Goal: Transaction & Acquisition: Purchase product/service

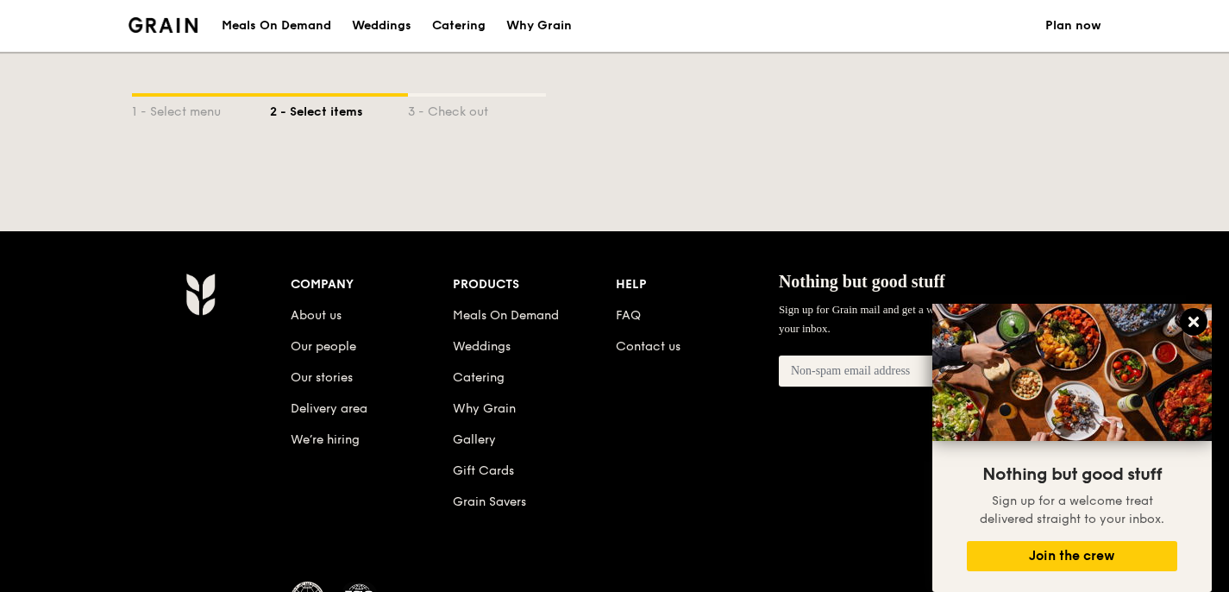
click at [1193, 315] on icon at bounding box center [1194, 322] width 16 height 16
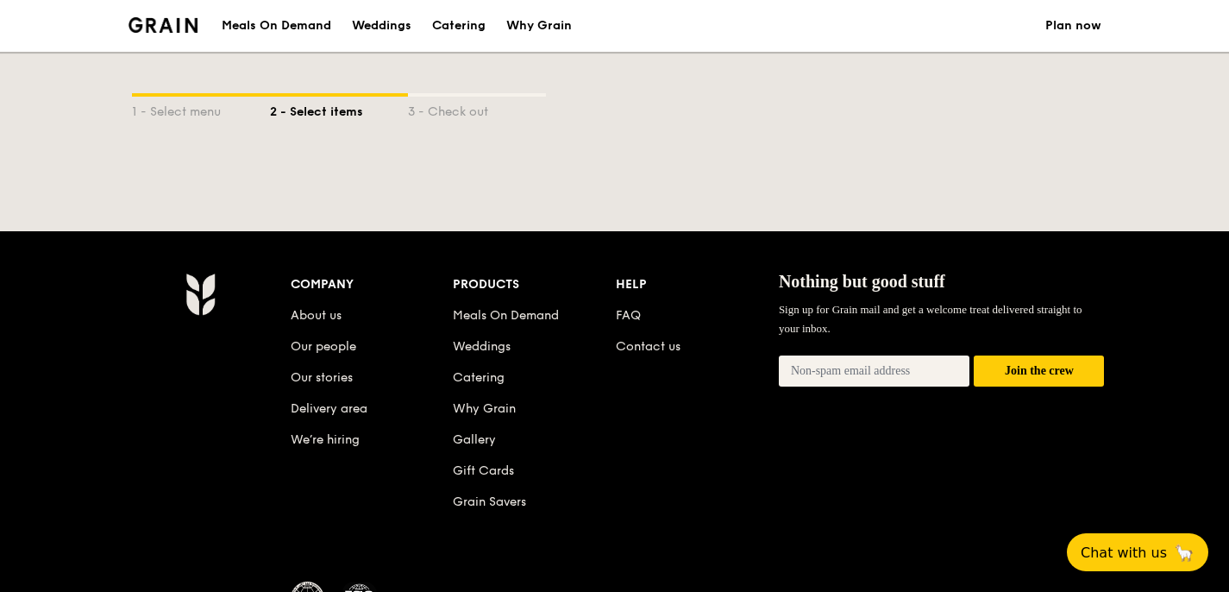
click at [301, 26] on div "Meals On Demand" at bounding box center [277, 26] width 110 height 52
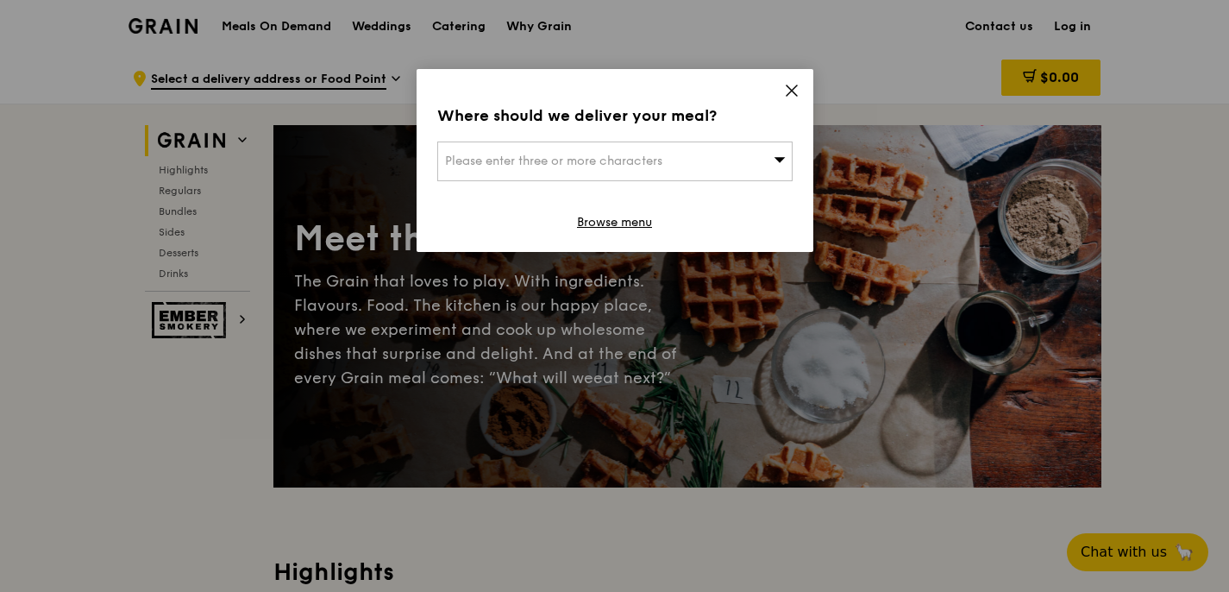
click at [737, 159] on div "Please enter three or more characters" at bounding box center [614, 161] width 355 height 40
click at [713, 172] on input "search" at bounding box center [615, 161] width 354 height 38
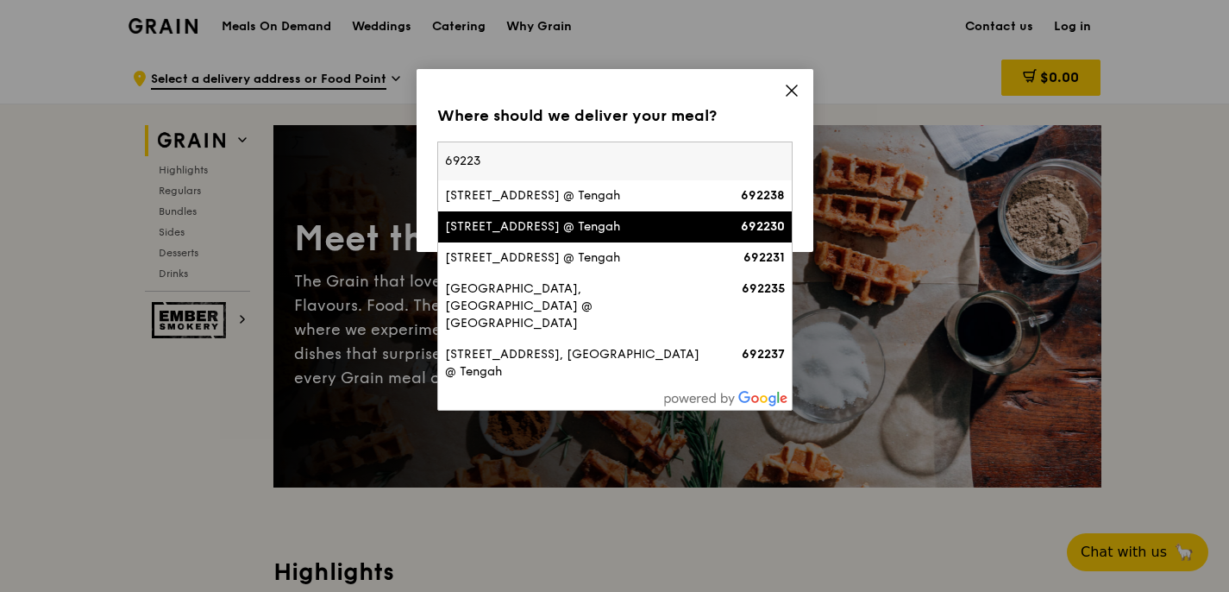
type input "69223"
click at [615, 236] on div "[STREET_ADDRESS] @ Tengah" at bounding box center [572, 226] width 255 height 17
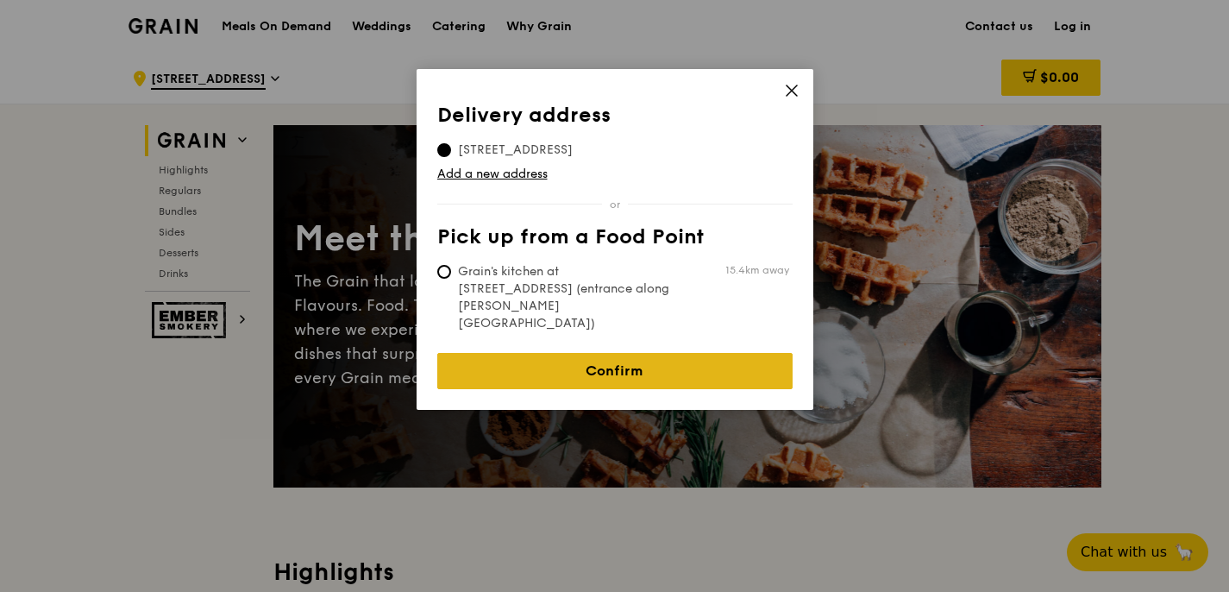
click at [621, 362] on link "Confirm" at bounding box center [614, 371] width 355 height 36
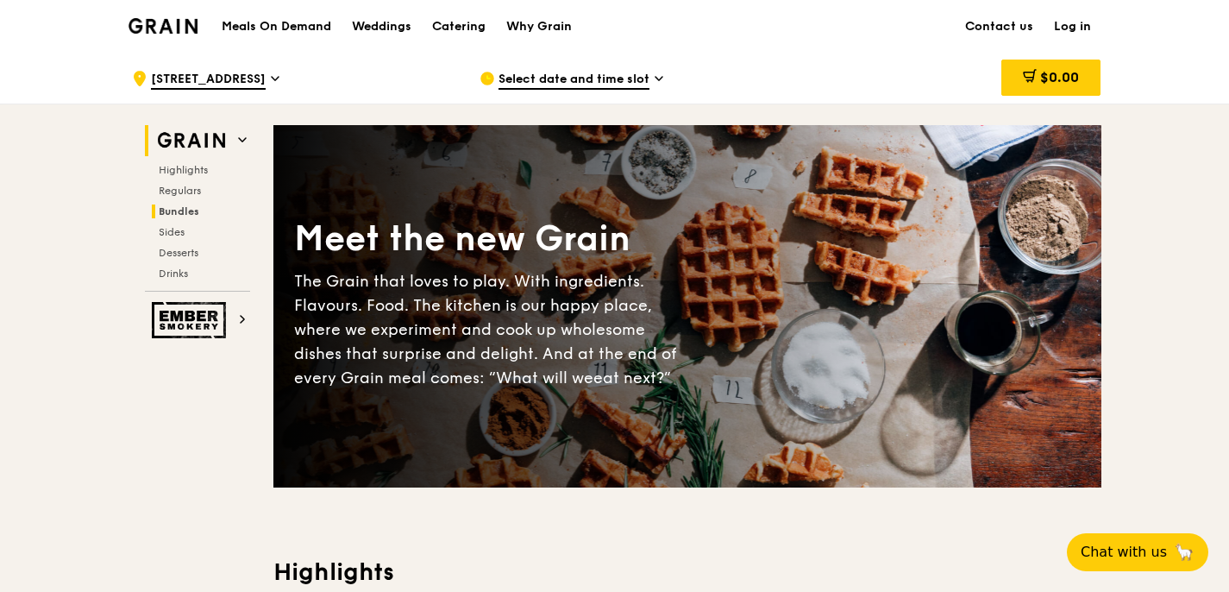
click at [191, 214] on span "Bundles" at bounding box center [179, 211] width 41 height 12
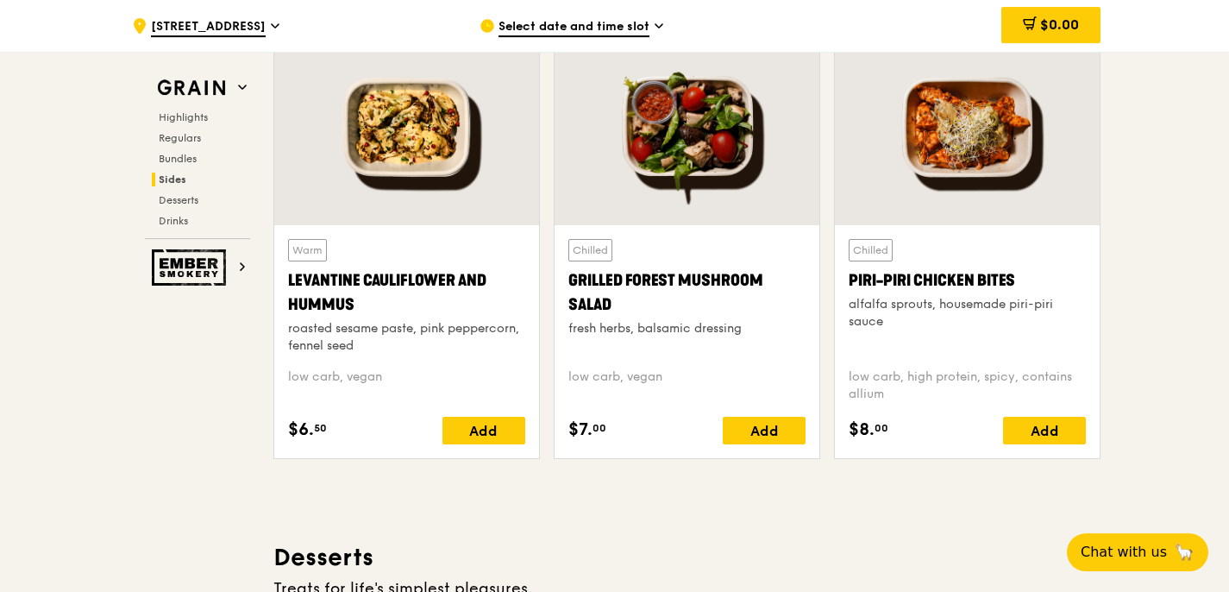
scroll to position [4514, 0]
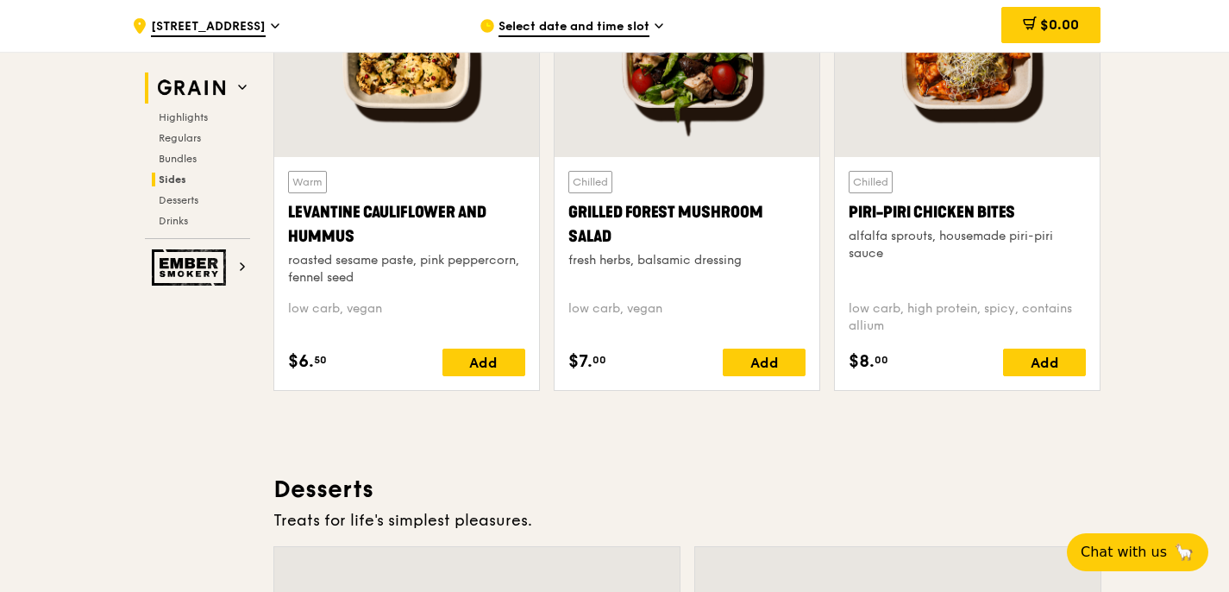
click at [210, 85] on img at bounding box center [191, 87] width 79 height 31
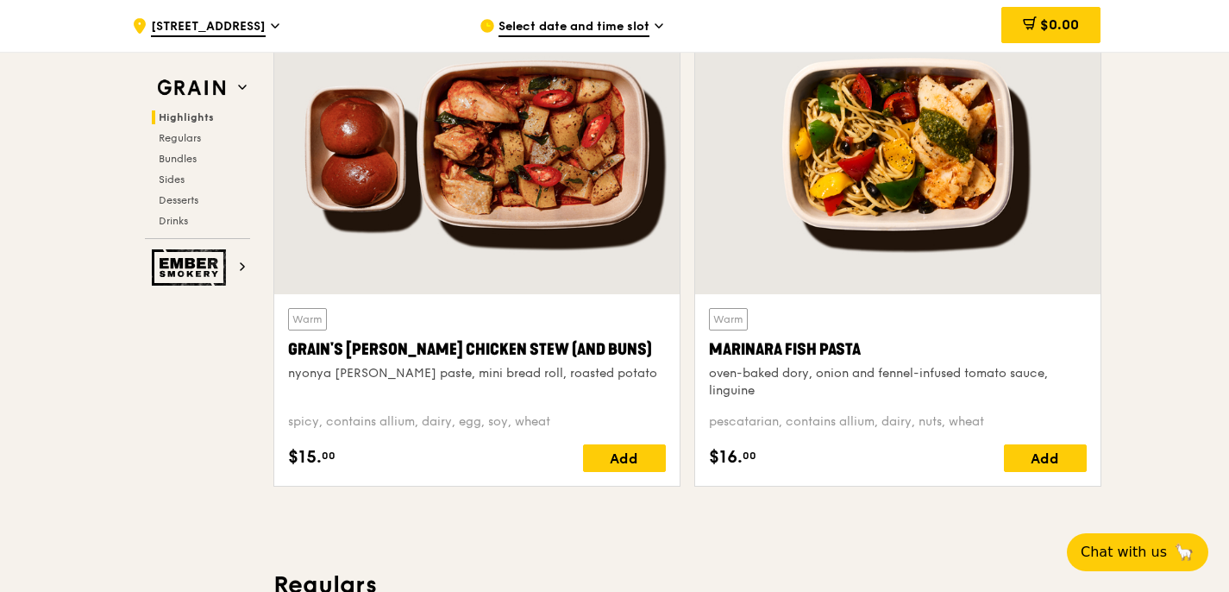
scroll to position [487, 0]
